Goal: Task Accomplishment & Management: Use online tool/utility

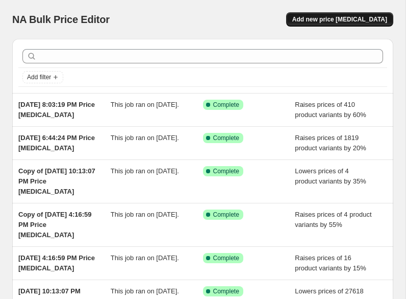
click at [337, 20] on span "Add new price [MEDICAL_DATA]" at bounding box center [339, 19] width 95 height 8
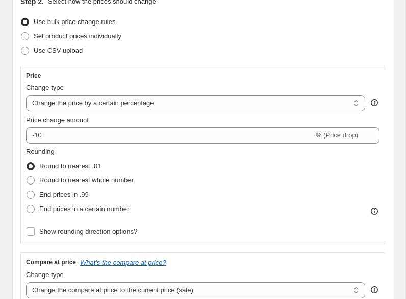
scroll to position [123, 0]
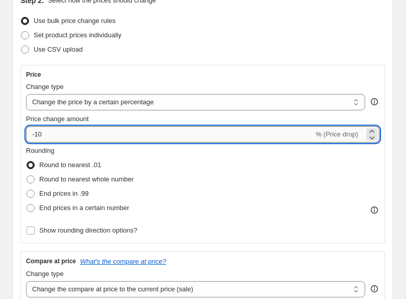
click at [162, 137] on input "-10" at bounding box center [170, 134] width 288 height 16
click at [199, 104] on select "Change the price to a certain amount Change the price by a certain amount Chang…" at bounding box center [195, 102] width 339 height 16
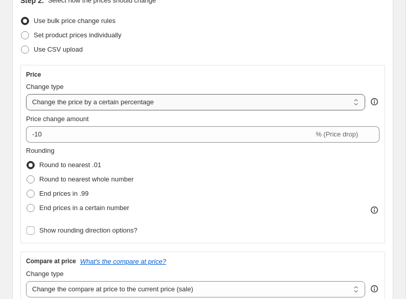
select select "by"
click at [26, 94] on select "Change the price to a certain amount Change the price by a certain amount Chang…" at bounding box center [195, 102] width 339 height 16
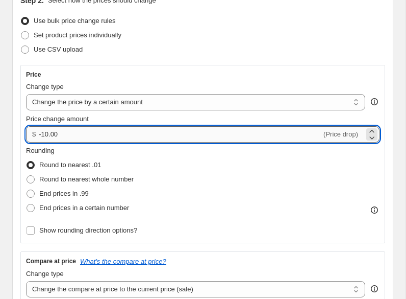
click at [179, 130] on input "-10.00" at bounding box center [180, 134] width 283 height 16
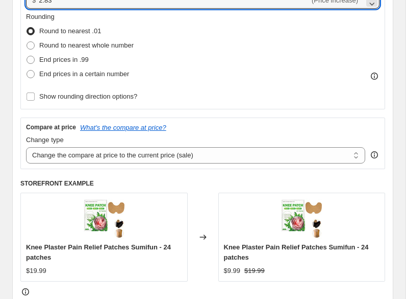
scroll to position [261, 0]
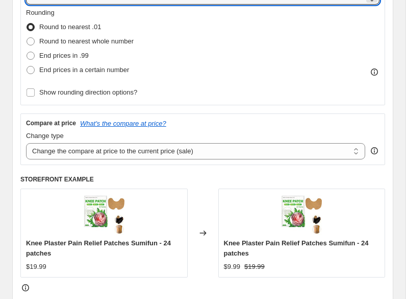
type input "2.83"
click at [205, 141] on div "Change type Change the compare at price to the current price (sale) Change the …" at bounding box center [195, 145] width 339 height 29
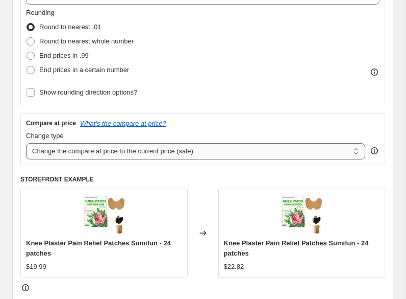
click at [206, 153] on select "Change the compare at price to the current price (sale) Change the compare at p…" at bounding box center [195, 151] width 339 height 16
select select "remove"
click at [26, 143] on select "Change the compare at price to the current price (sale) Change the compare at p…" at bounding box center [195, 151] width 339 height 16
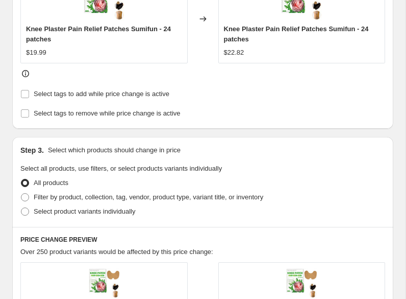
scroll to position [476, 0]
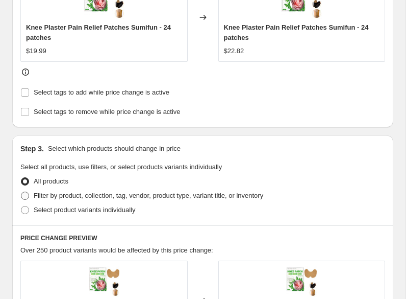
click at [172, 199] on span "Filter by product, collection, tag, vendor, product type, variant title, or inv…" at bounding box center [149, 195] width 230 height 8
click at [21, 192] on input "Filter by product, collection, tag, vendor, product type, variant title, or inv…" at bounding box center [21, 191] width 1 height 1
radio input "true"
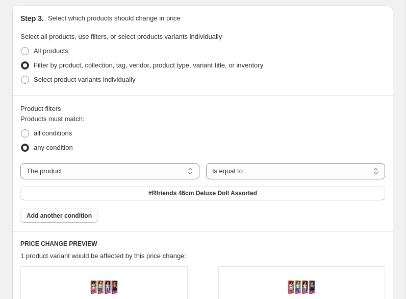
scroll to position [607, 0]
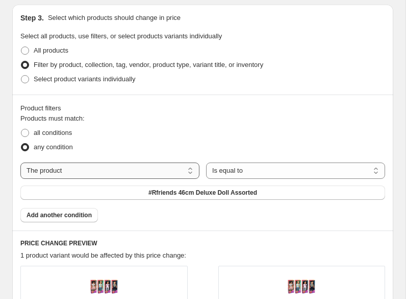
click at [161, 166] on select "The product The product's collection The product's tag The product's vendor The…" at bounding box center [109, 170] width 179 height 16
select select "tag"
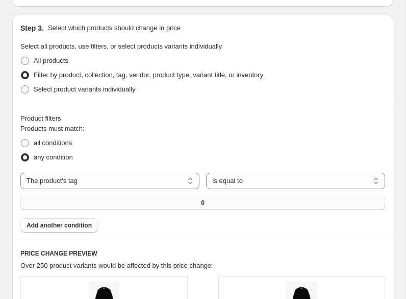
click at [199, 195] on button "0" at bounding box center [202, 202] width 365 height 14
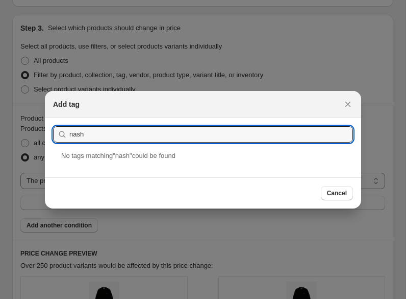
type input "[DOMAIN_NAME]"
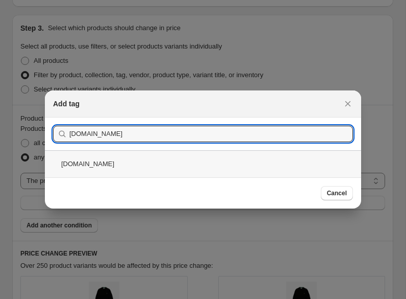
click at [173, 168] on div "[DOMAIN_NAME]" at bounding box center [203, 163] width 316 height 27
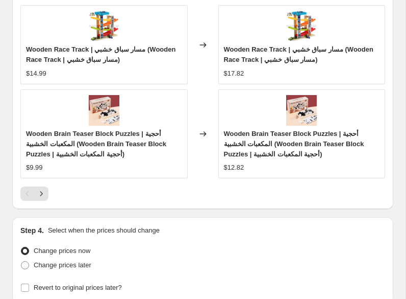
scroll to position [1228, 0]
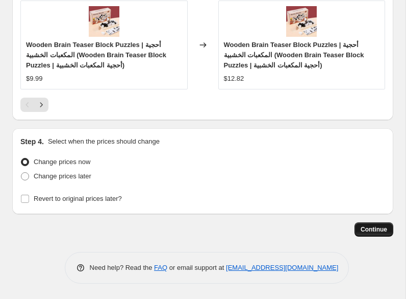
click at [366, 229] on span "Continue" at bounding box center [374, 229] width 27 height 8
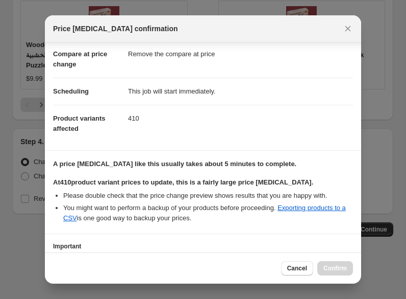
scroll to position [125, 0]
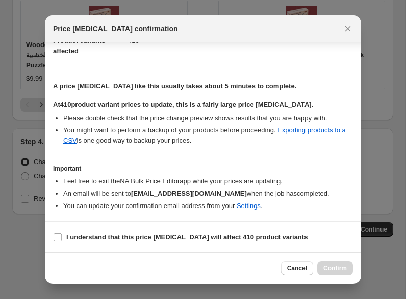
click at [180, 245] on section "I understand that this price [MEDICAL_DATA] will affect 410 product variants" at bounding box center [203, 237] width 316 height 31
click at [188, 236] on b "I understand that this price [MEDICAL_DATA] will affect 410 product variants" at bounding box center [186, 237] width 241 height 8
click at [62, 236] on input "I understand that this price [MEDICAL_DATA] will affect 410 product variants" at bounding box center [58, 237] width 8 height 8
checkbox input "true"
click at [329, 265] on span "Confirm" at bounding box center [335, 268] width 23 height 8
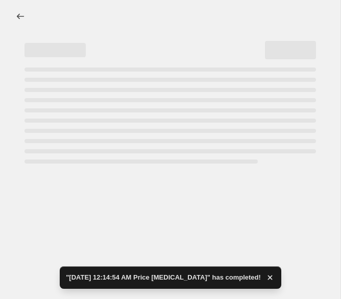
select select "by"
select select "remove"
select select "tag"
